Goal: Task Accomplishment & Management: Manage account settings

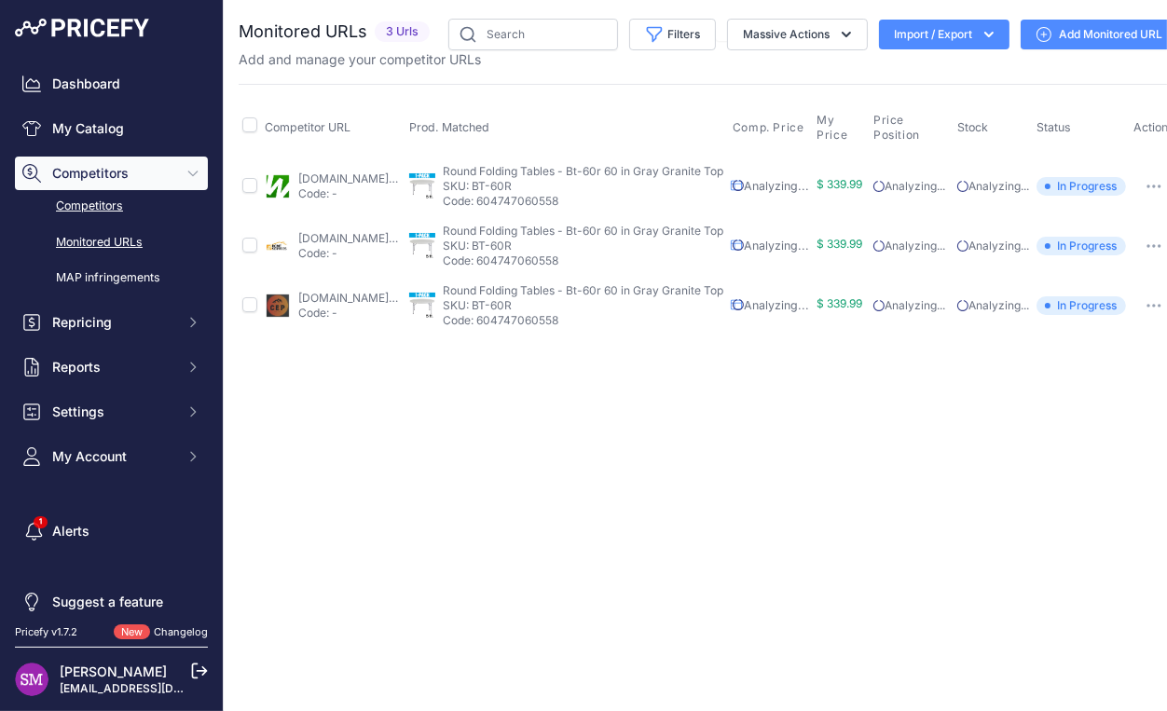
click at [100, 200] on link "Competitors" at bounding box center [111, 206] width 193 height 33
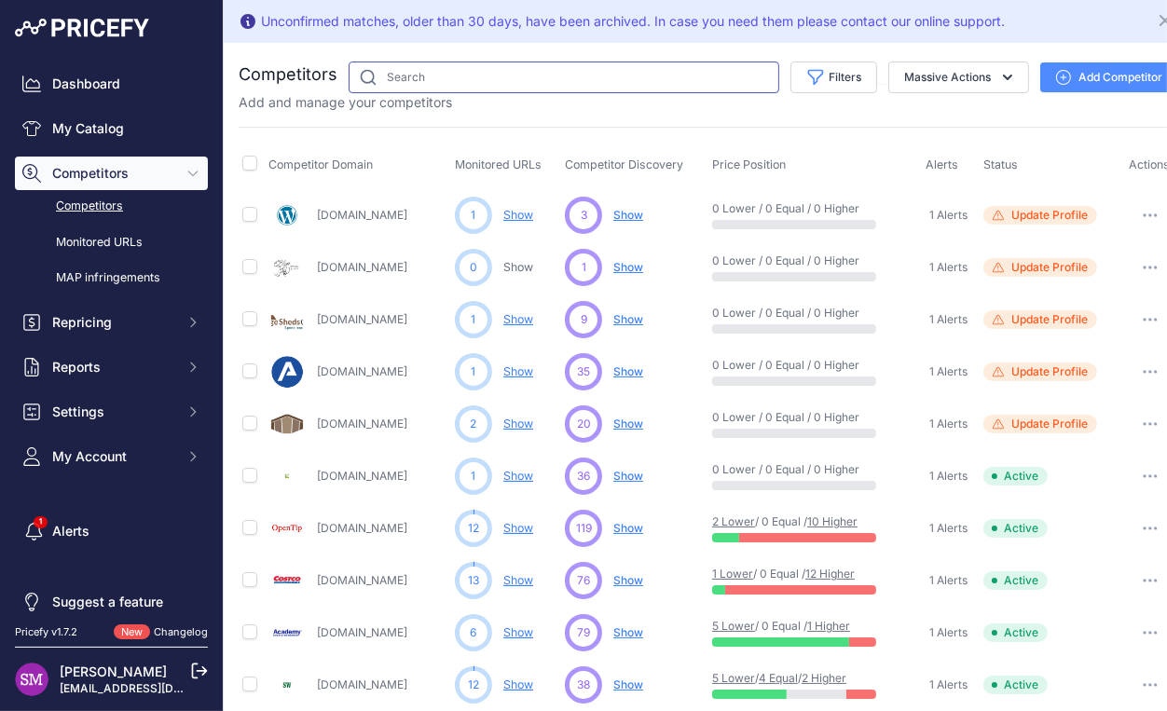
click at [429, 73] on input "text" at bounding box center [564, 78] width 431 height 32
type input "stagedrop"
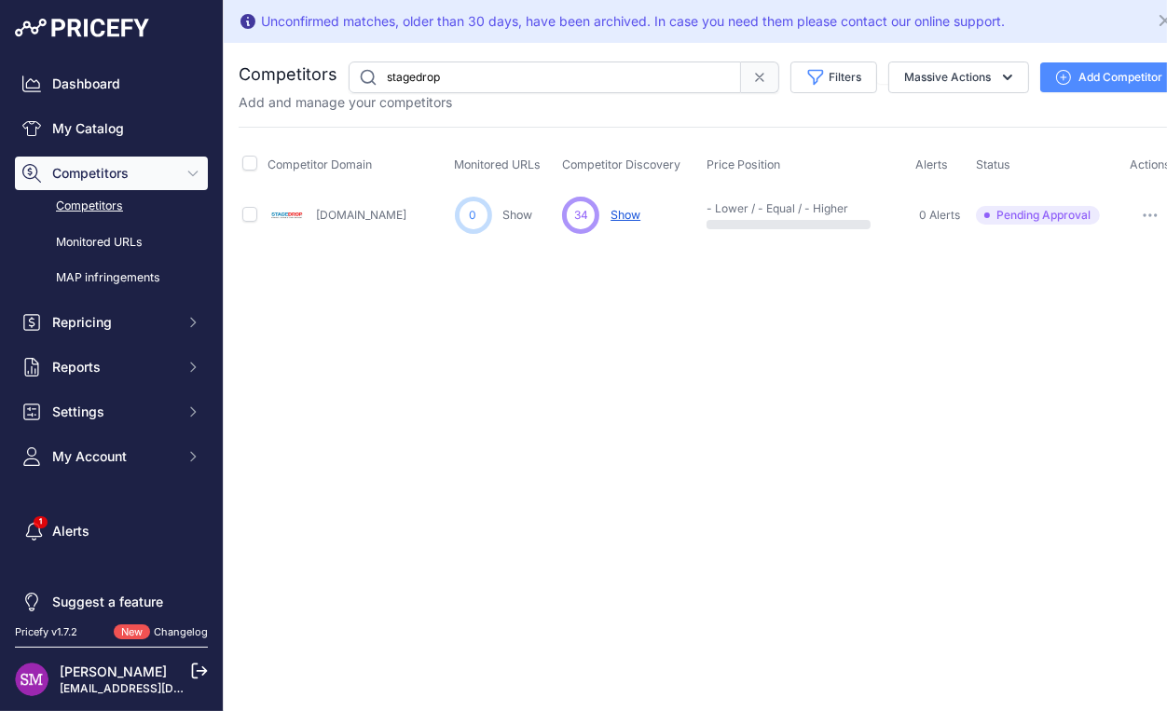
click at [1145, 215] on icon "button" at bounding box center [1150, 215] width 15 height 4
click at [1082, 281] on button "Approve Competitor" at bounding box center [1098, 284] width 153 height 30
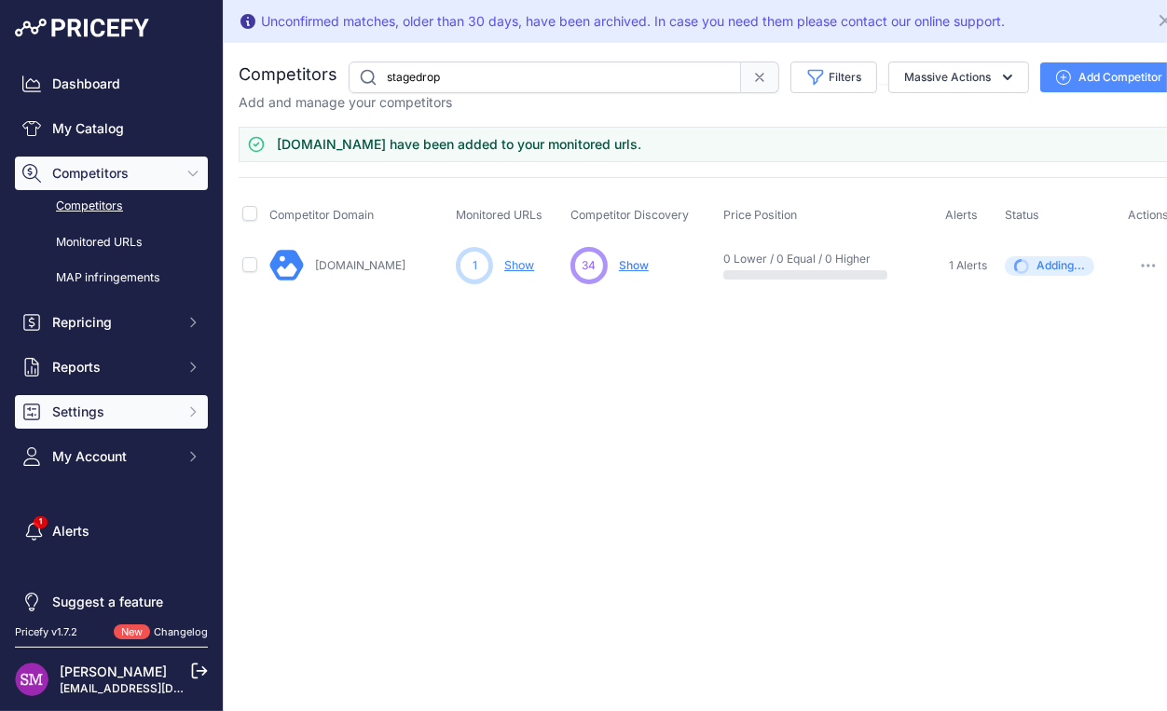
click at [168, 418] on button "Settings" at bounding box center [111, 412] width 193 height 34
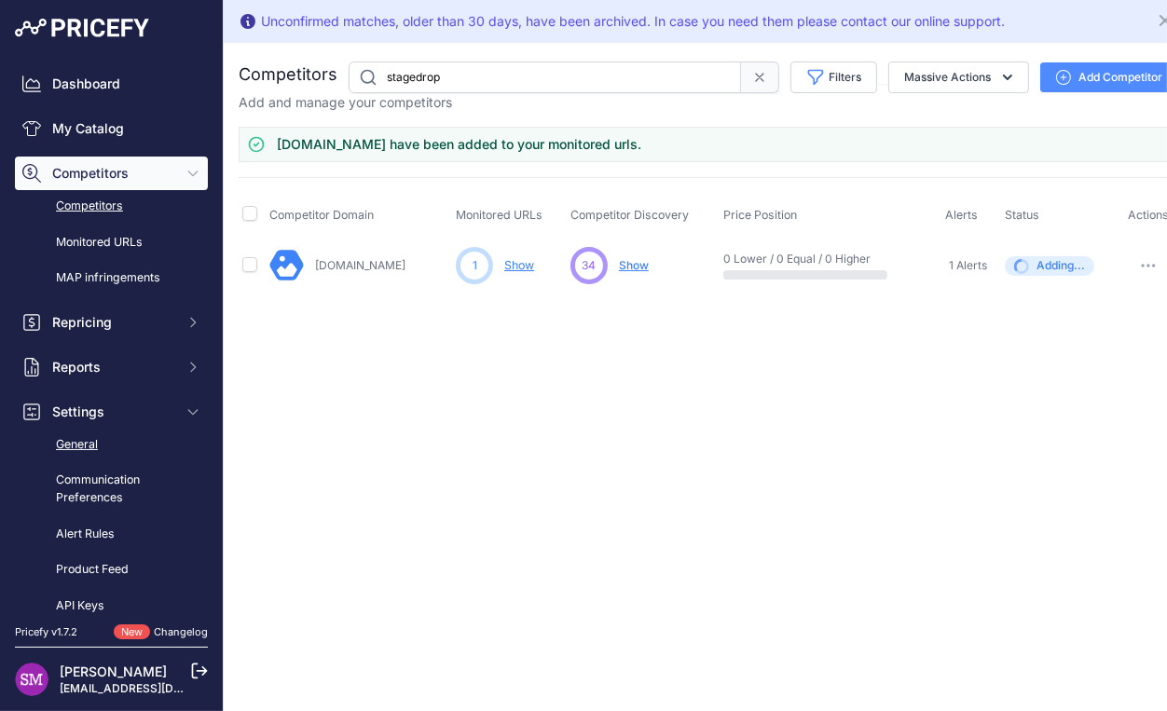
click at [103, 440] on link "General" at bounding box center [111, 445] width 193 height 33
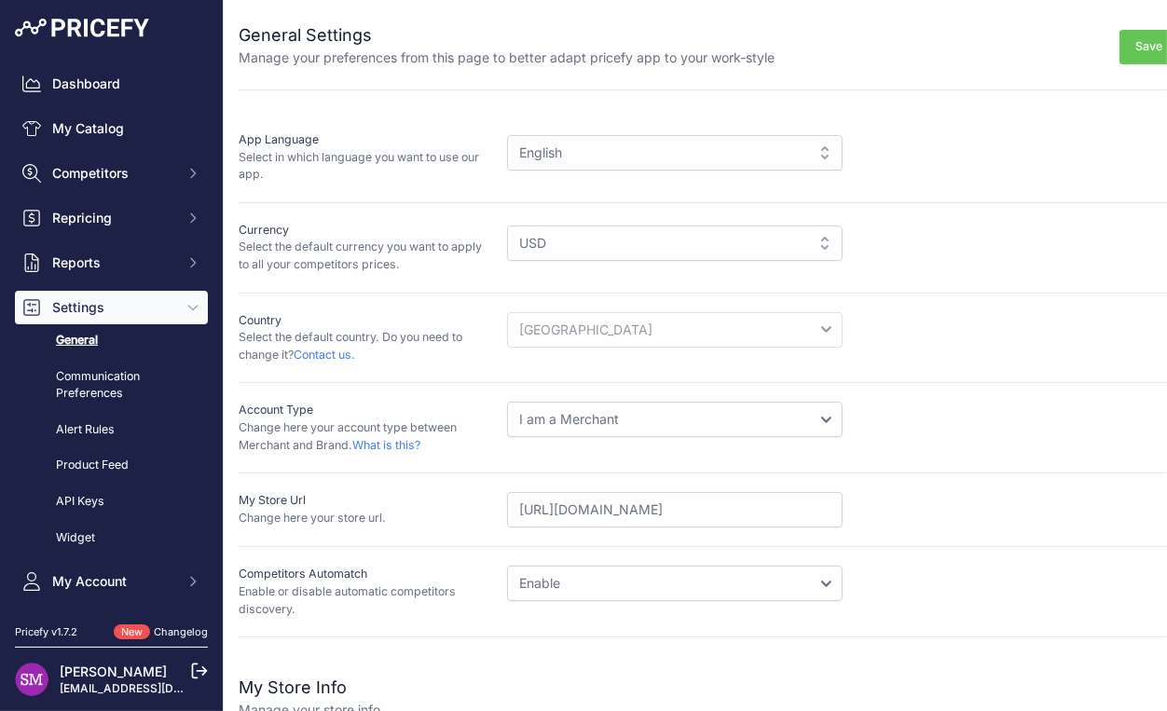
click at [507, 566] on select "Disable Enable" at bounding box center [675, 583] width 336 height 35
click at [473, 553] on div "Competitors Automatch Enable or disable automatic competitors discovery. Disabl…" at bounding box center [709, 592] width 940 height 90
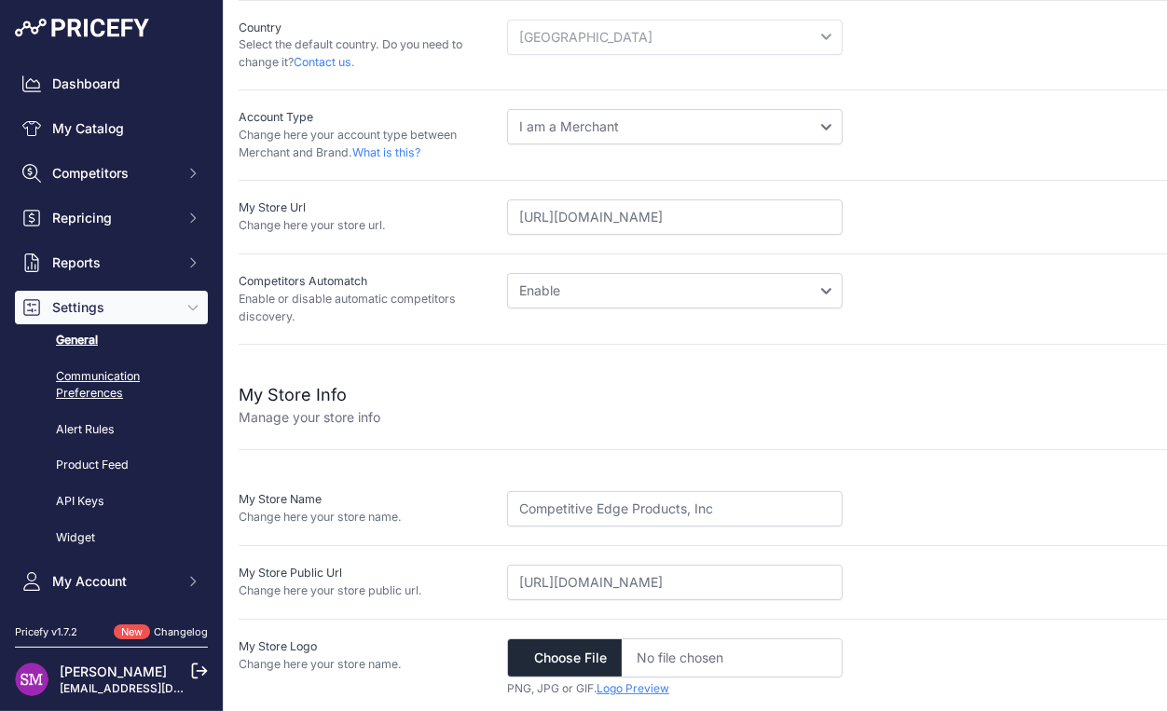
click at [105, 377] on link "Communication Preferences" at bounding box center [111, 385] width 193 height 49
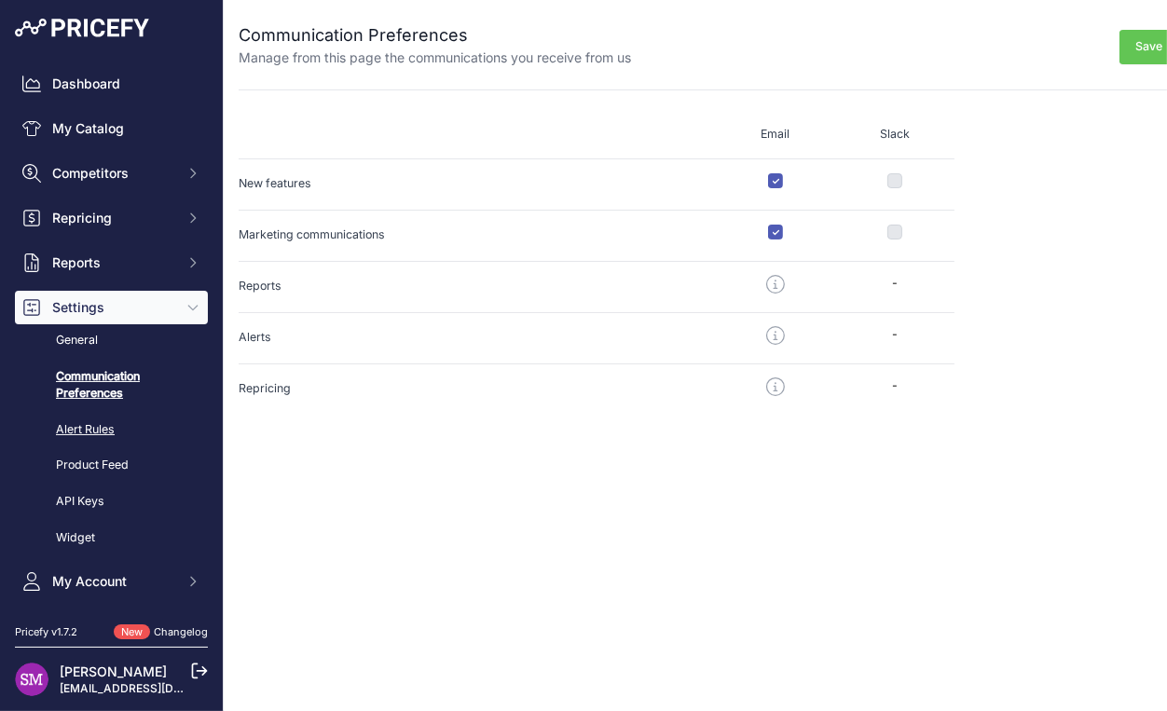
click at [122, 428] on link "Alert Rules" at bounding box center [111, 430] width 193 height 33
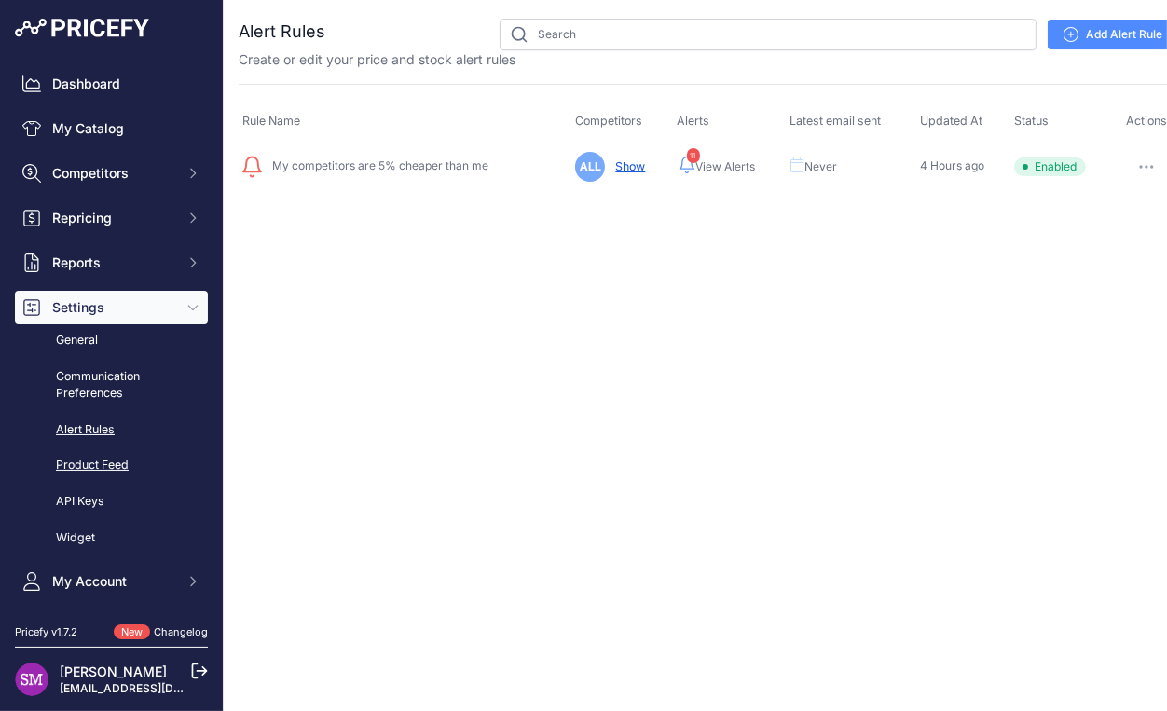
click at [112, 468] on link "Product Feed" at bounding box center [111, 465] width 193 height 33
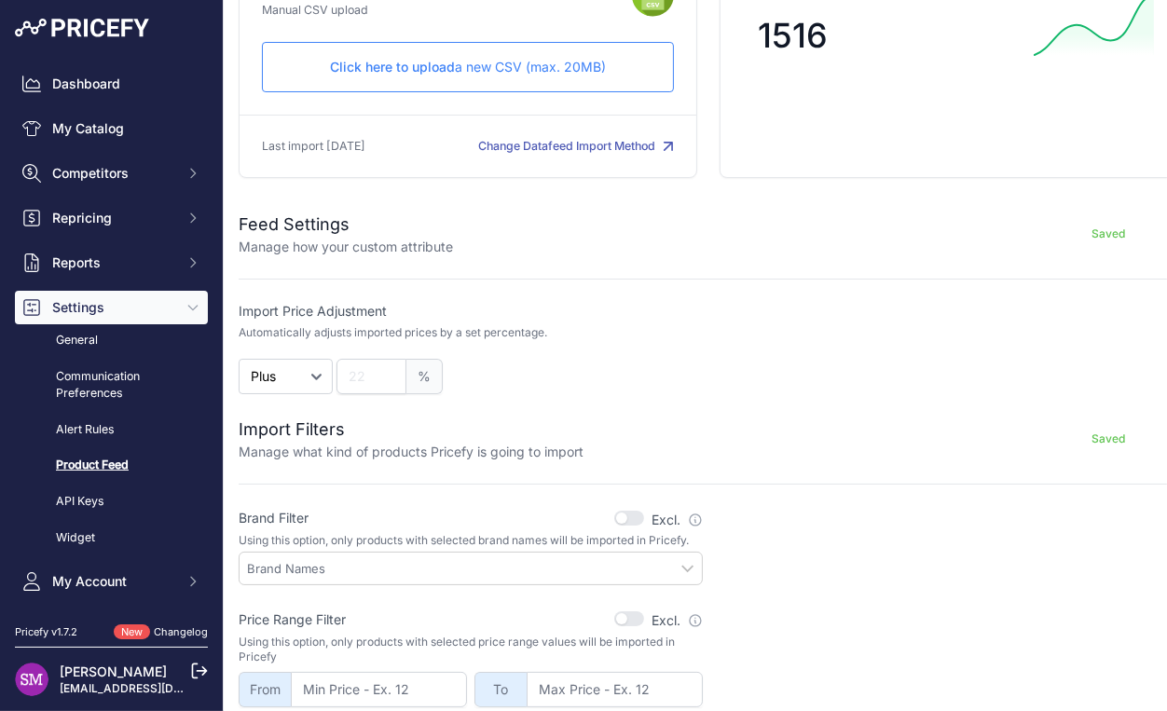
scroll to position [328, 0]
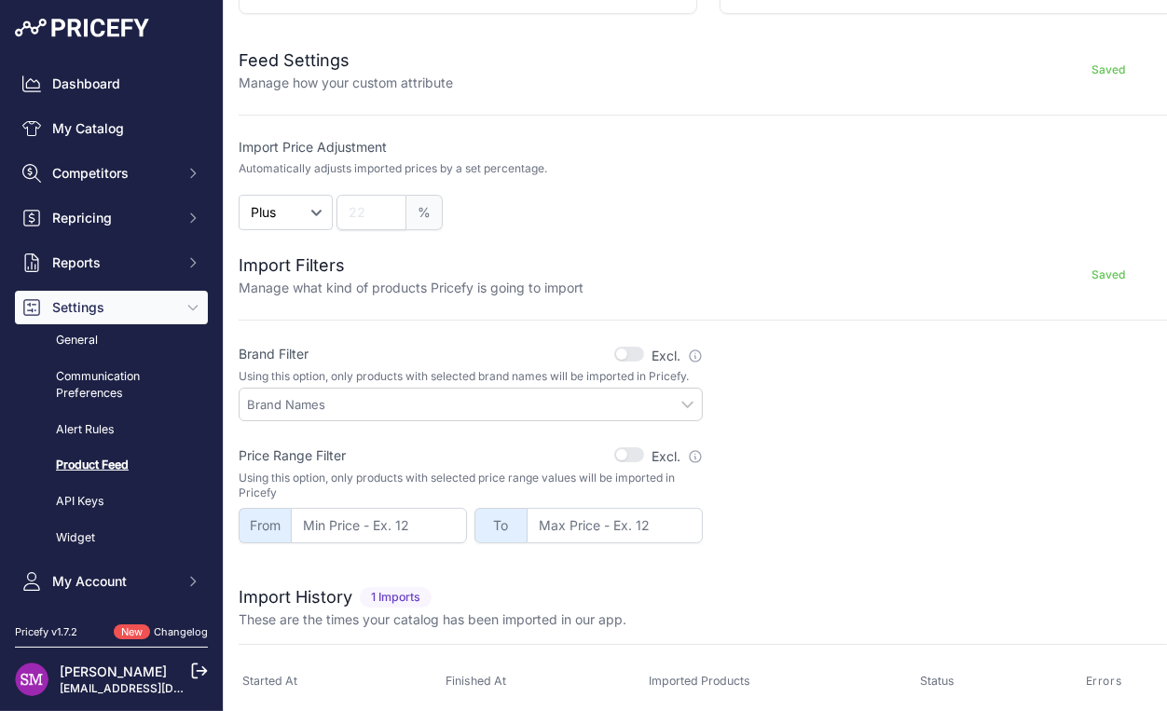
click at [681, 413] on input "text" at bounding box center [474, 404] width 455 height 17
click at [662, 413] on input "text" at bounding box center [474, 404] width 455 height 17
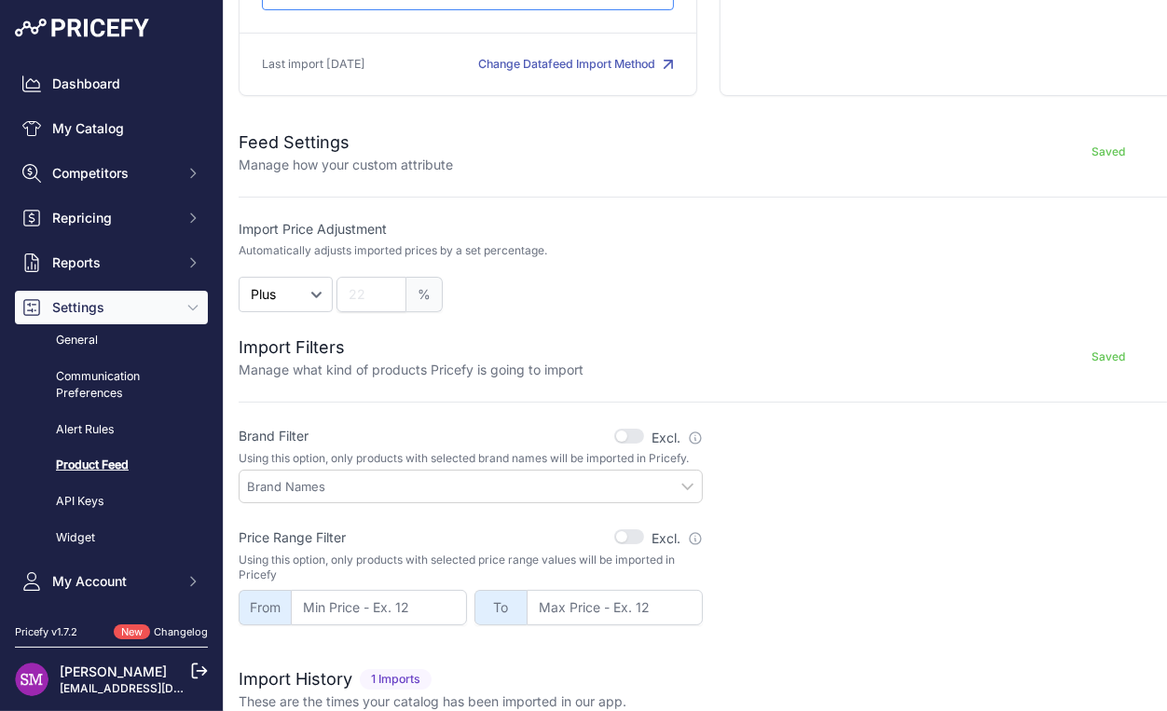
scroll to position [395, 0]
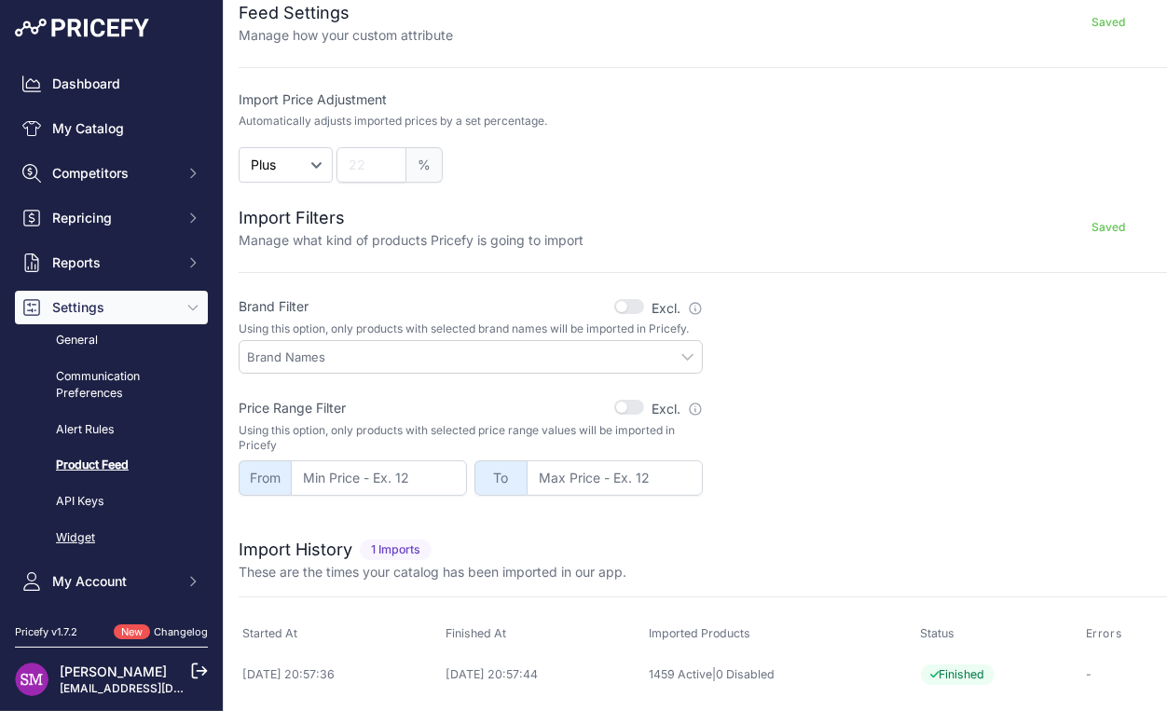
click at [98, 538] on link "Widget" at bounding box center [111, 538] width 193 height 33
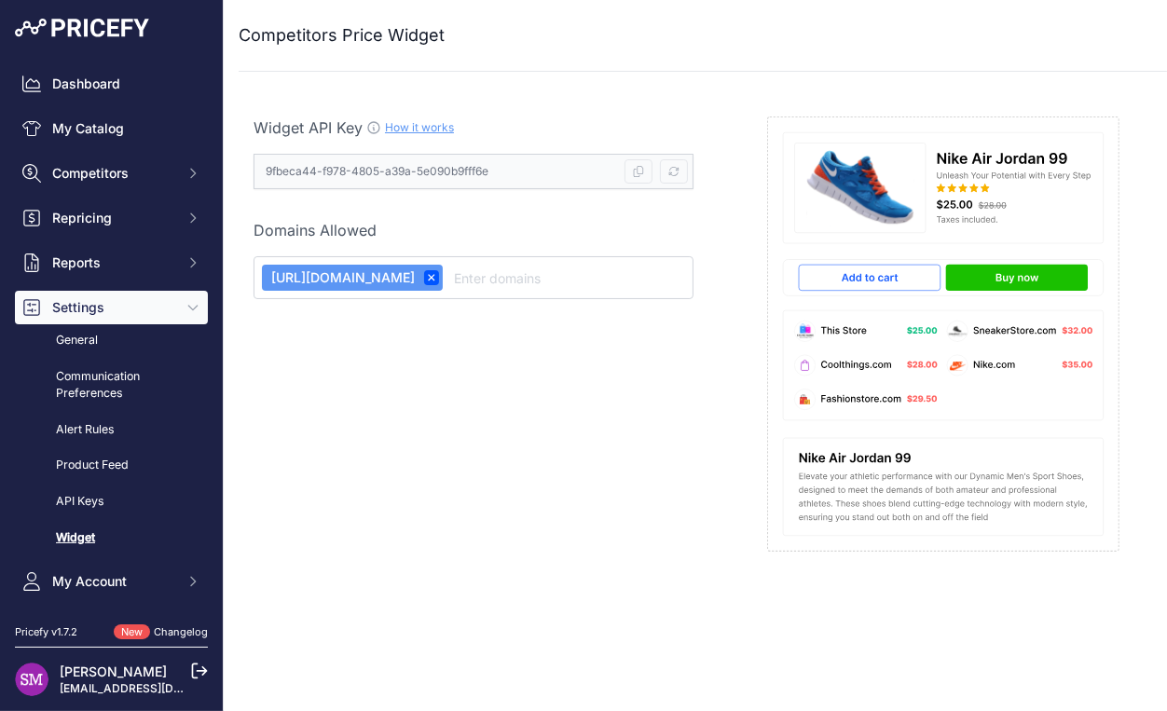
click at [164, 632] on link "Changelog" at bounding box center [181, 631] width 54 height 13
